Goal: Check status: Check status

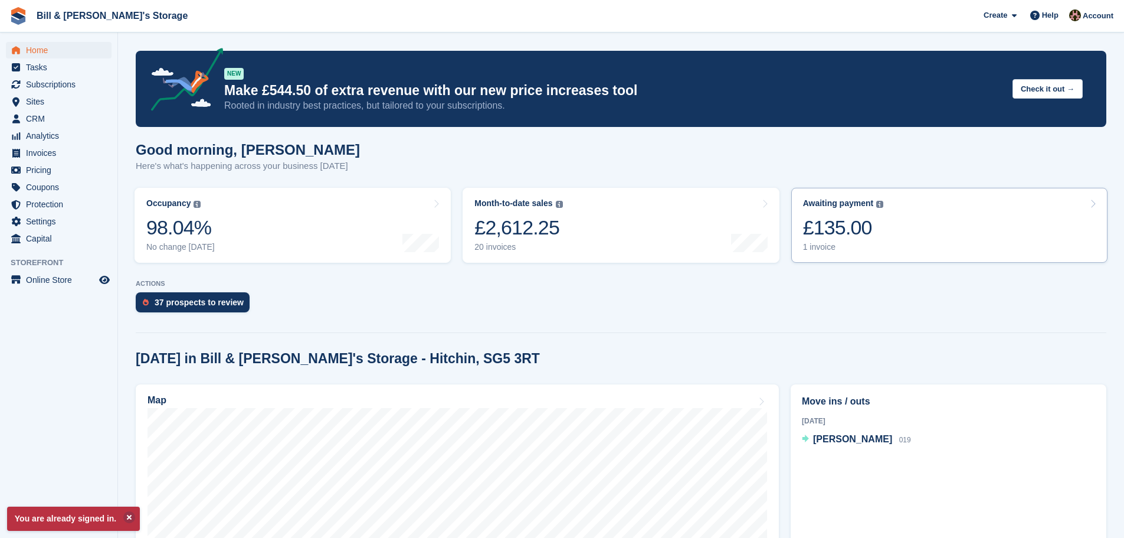
click at [858, 240] on div "£135.00" at bounding box center [843, 227] width 81 height 24
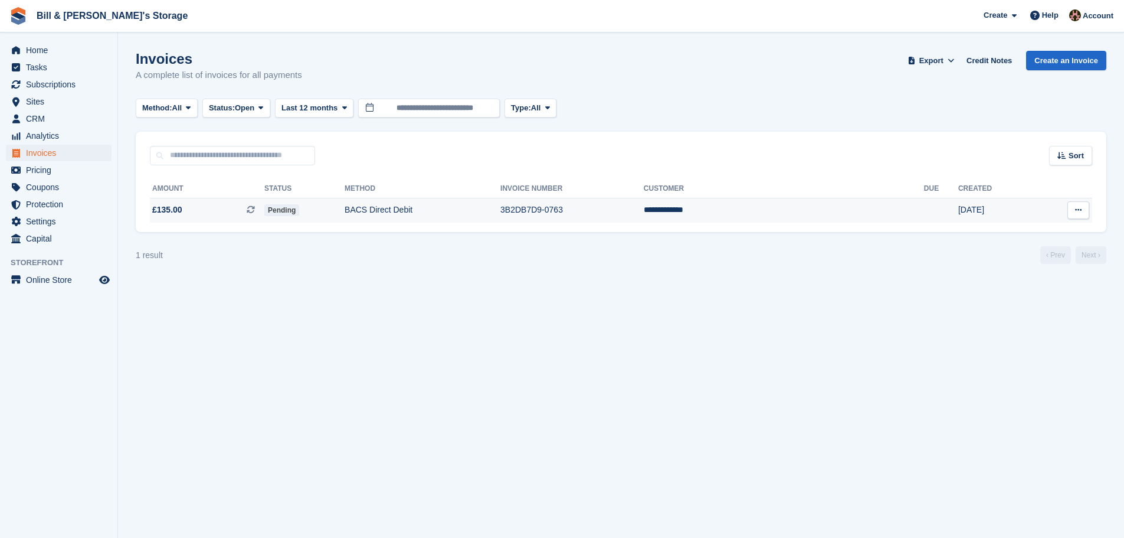
click at [644, 217] on td "3B2DB7D9-0763" at bounding box center [571, 210] width 143 height 25
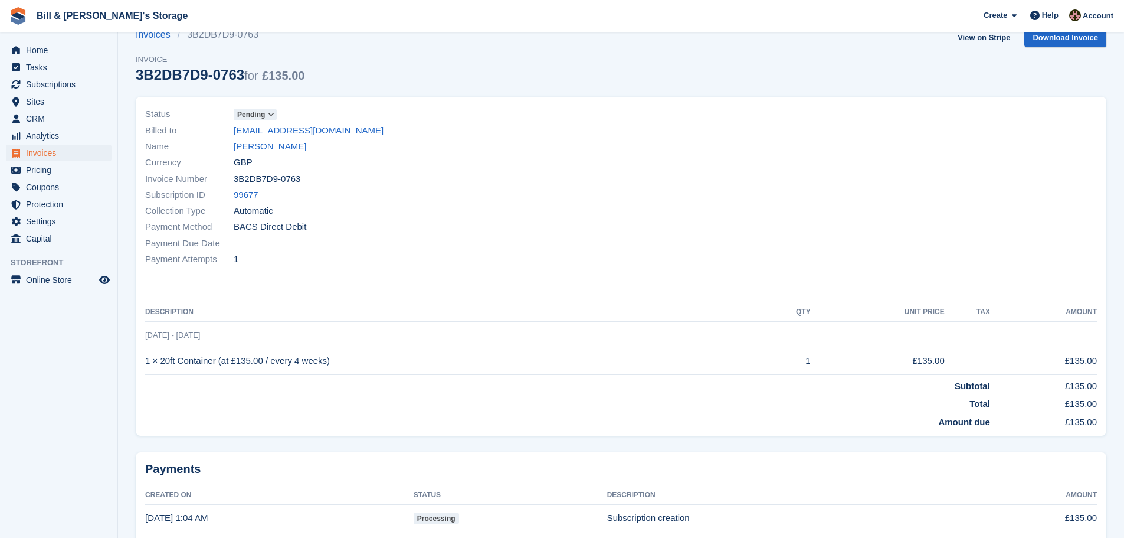
scroll to position [71, 0]
